Goal: Task Accomplishment & Management: Use online tool/utility

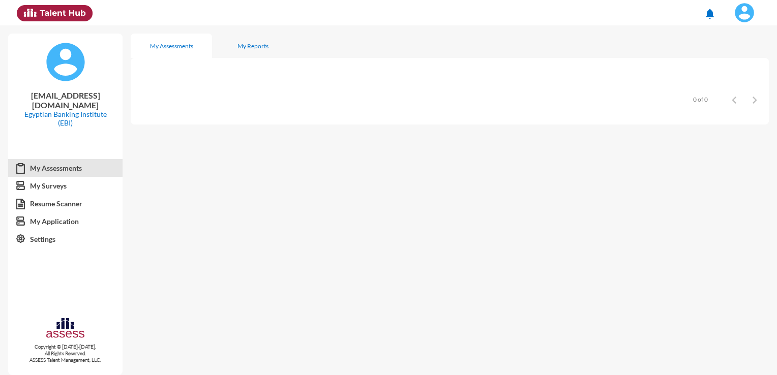
click at [499, 8] on img at bounding box center [745, 13] width 20 height 20
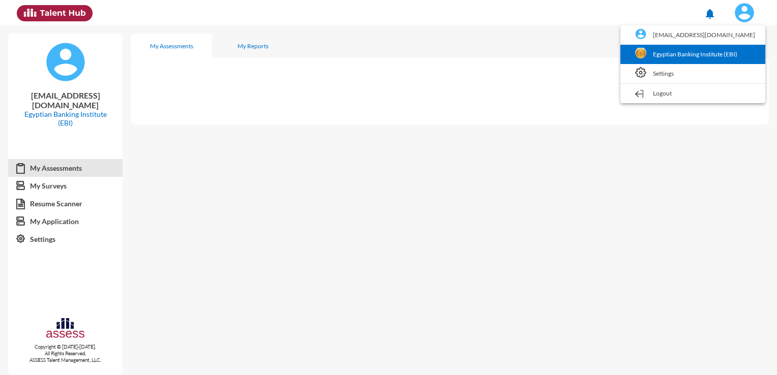
click at [499, 51] on link "Egyptian Banking Institute (EBI)" at bounding box center [693, 54] width 135 height 19
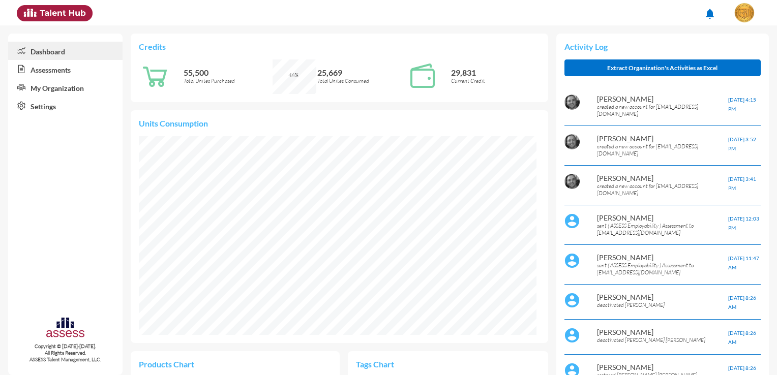
scroll to position [90, 191]
click at [48, 76] on link "Assessments" at bounding box center [65, 69] width 114 height 18
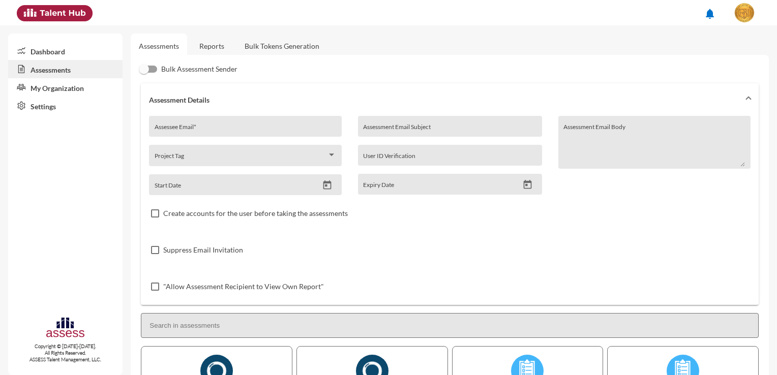
click at [264, 45] on link "Bulk Tokens Generation" at bounding box center [282, 46] width 91 height 25
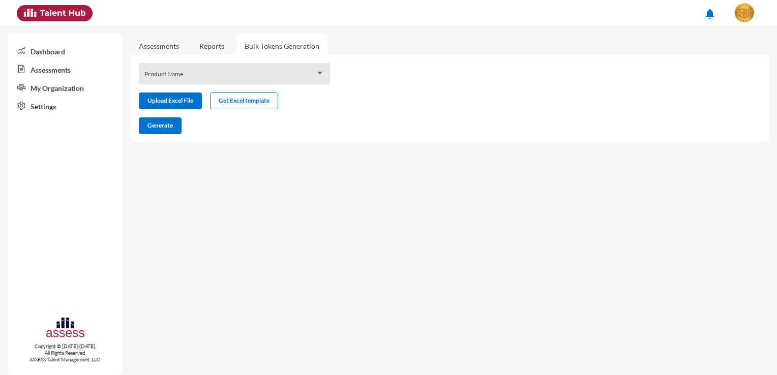
click at [249, 72] on div "Product Name" at bounding box center [234, 77] width 181 height 16
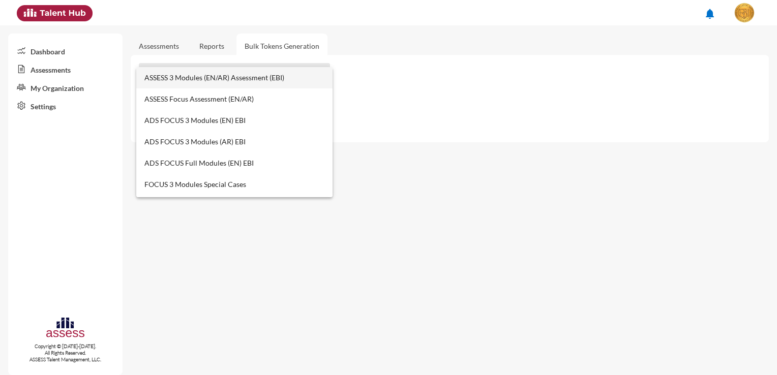
drag, startPoint x: 441, startPoint y: 210, endPoint x: 404, endPoint y: 184, distance: 44.9
click at [441, 210] on div at bounding box center [388, 187] width 777 height 375
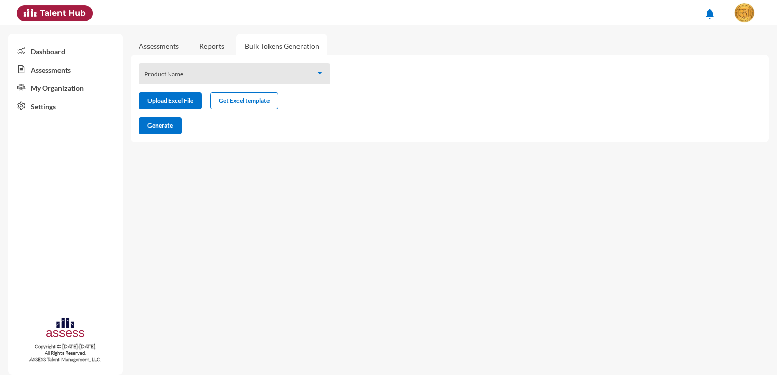
click at [278, 77] on span at bounding box center [229, 77] width 171 height 8
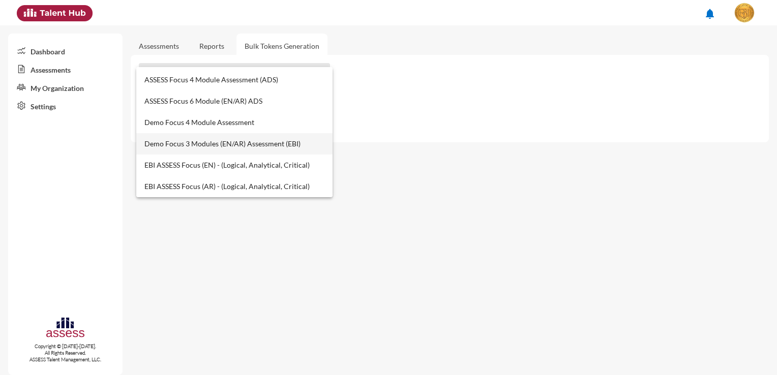
scroll to position [153, 0]
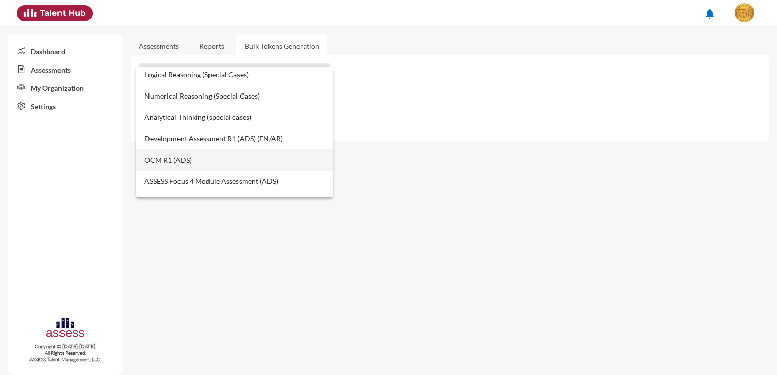
click at [199, 156] on span "OCM R1 (ADS)" at bounding box center [234, 160] width 181 height 21
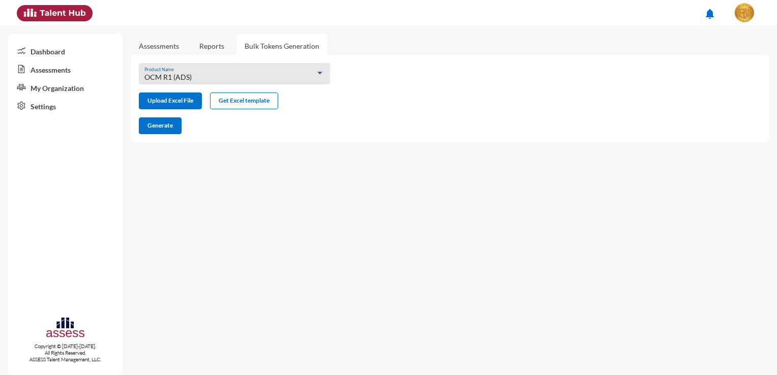
click at [293, 202] on mat-sidenav-content "Assessments Reports Bulk Tokens Generation OCM R1 (ADS) Product Name Upload Exc…" at bounding box center [454, 200] width 647 height 350
click at [177, 100] on input "file" at bounding box center [170, 102] width 62 height 11
type input "C:\fakepath\excel (11).xlsx"
click at [153, 123] on span "Generate" at bounding box center [160, 126] width 25 height 8
